Goal: Transaction & Acquisition: Purchase product/service

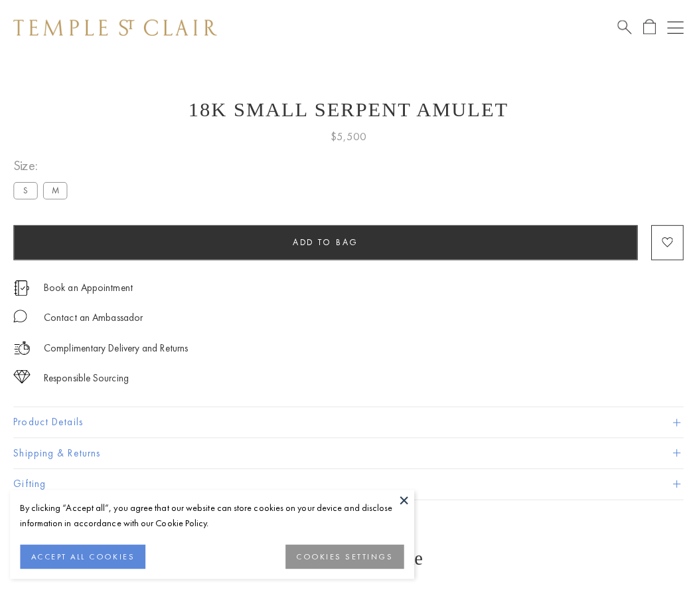
scroll to position [53, 0]
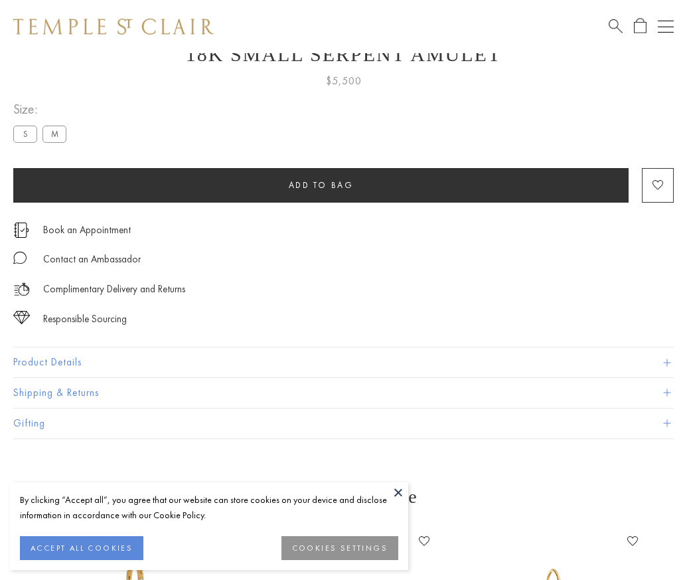
click at [321, 185] on span "Add to bag" at bounding box center [321, 184] width 65 height 11
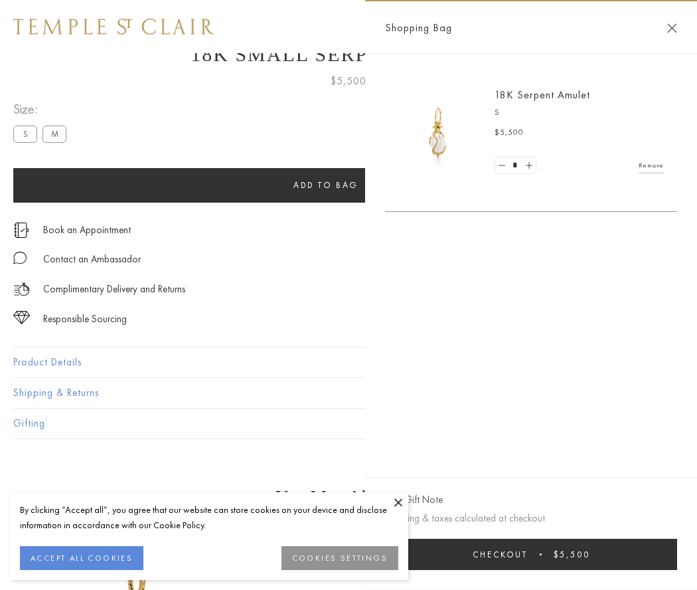
click at [531, 554] on button "Checkout $5,500" at bounding box center [531, 553] width 292 height 31
